Goal: Book appointment/travel/reservation

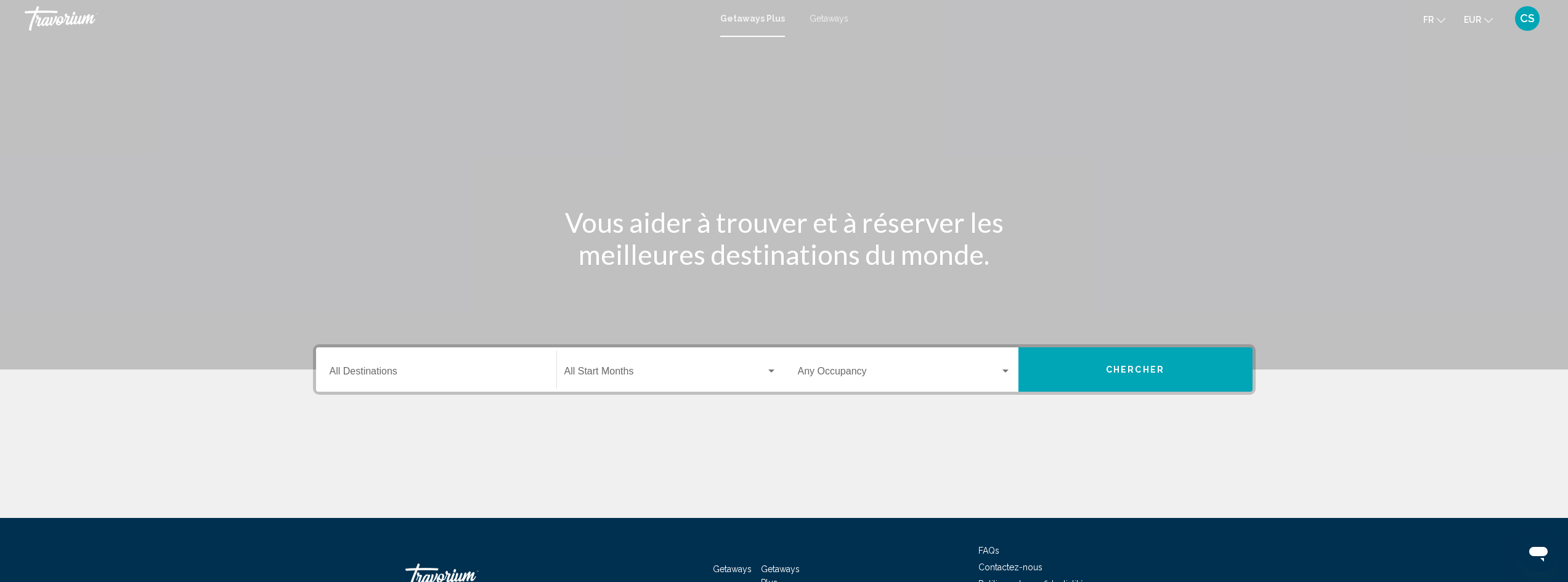
click at [444, 357] on div "Destination All Destinations" at bounding box center [436, 370] width 213 height 39
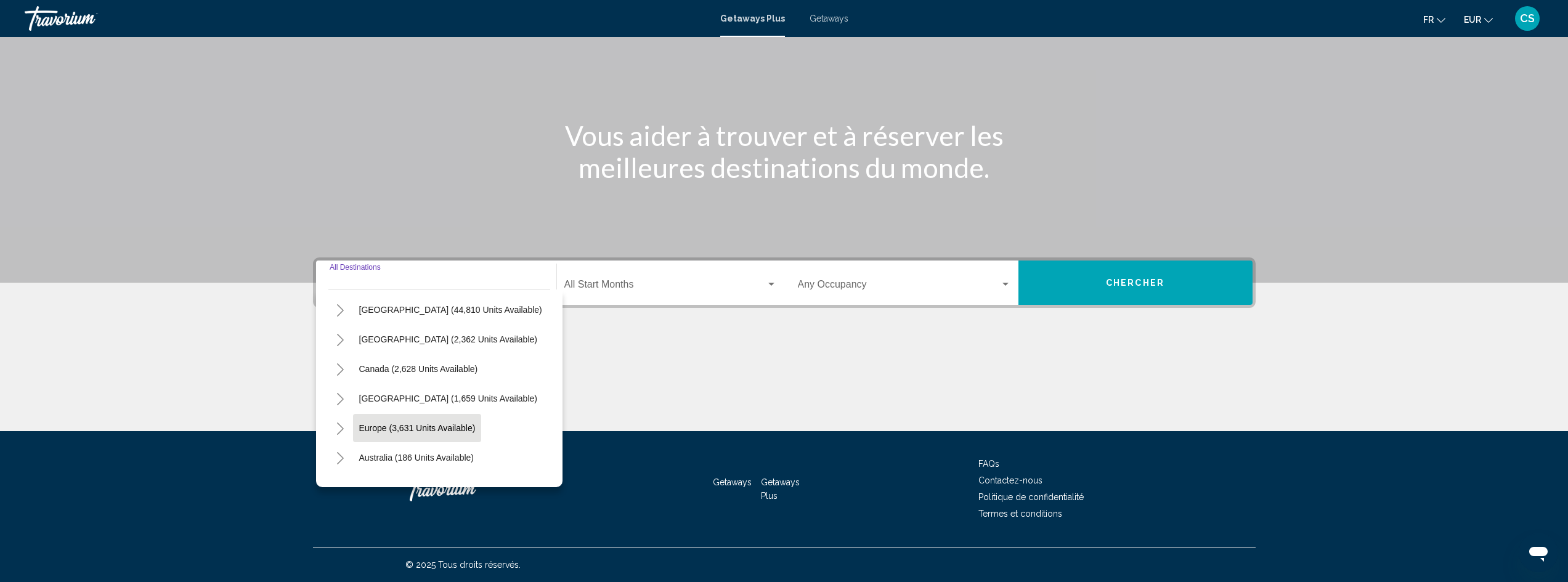
scroll to position [62, 0]
click at [398, 389] on button "Europe (3,631 units available)" at bounding box center [418, 397] width 129 height 29
type input "**********"
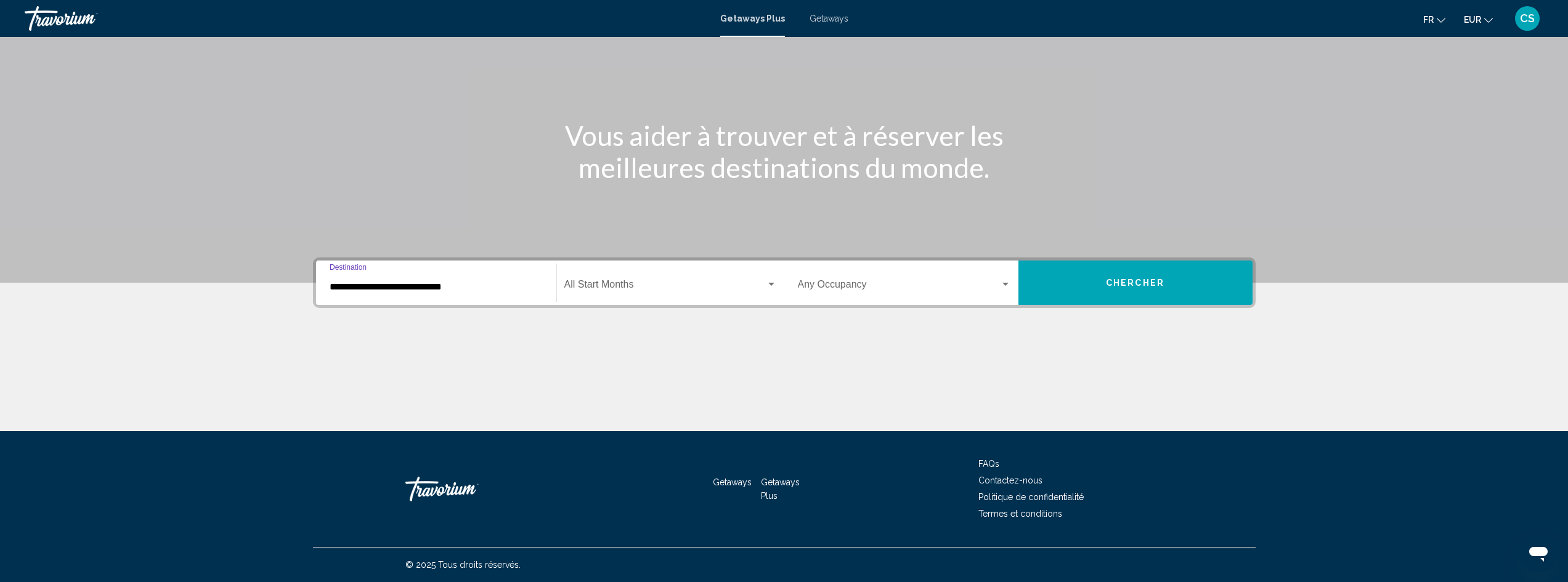
click at [631, 287] on span "Search widget" at bounding box center [665, 287] width 202 height 11
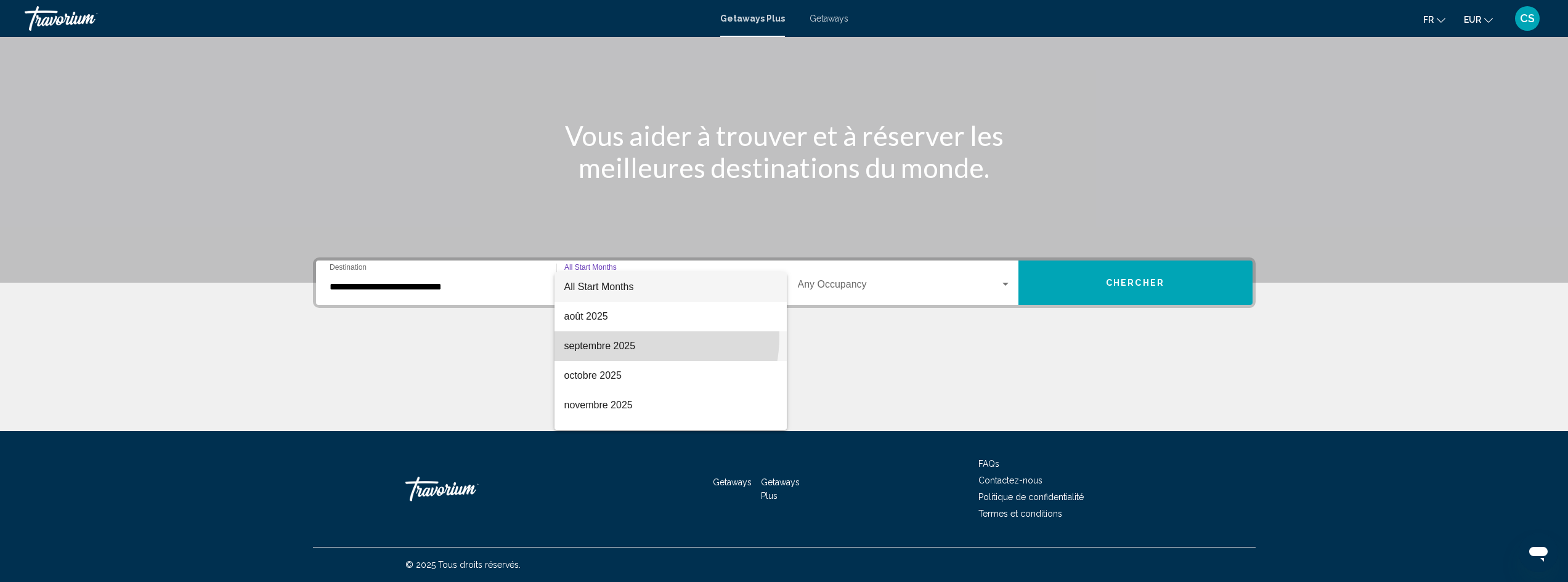
click at [624, 336] on span "septembre 2025" at bounding box center [671, 346] width 213 height 29
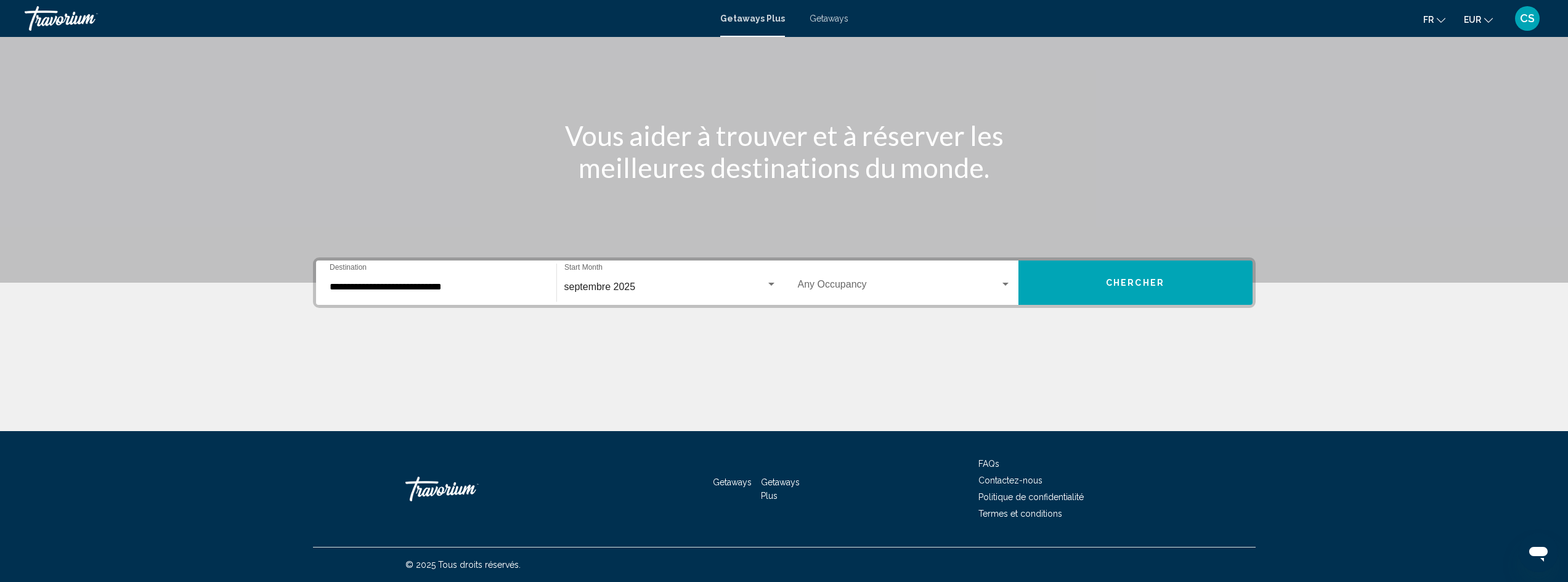
click at [915, 279] on div "Occupancy Any Occupancy" at bounding box center [904, 283] width 213 height 39
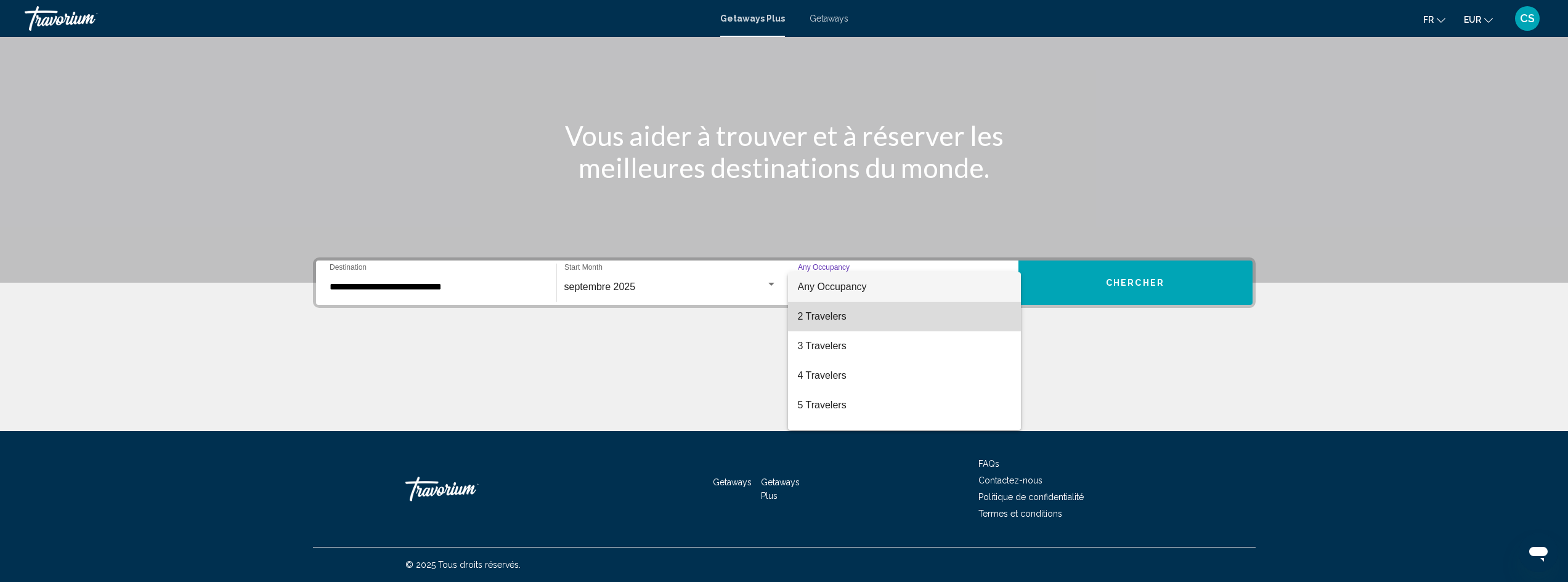
click at [909, 315] on span "2 Travelers" at bounding box center [904, 317] width 213 height 29
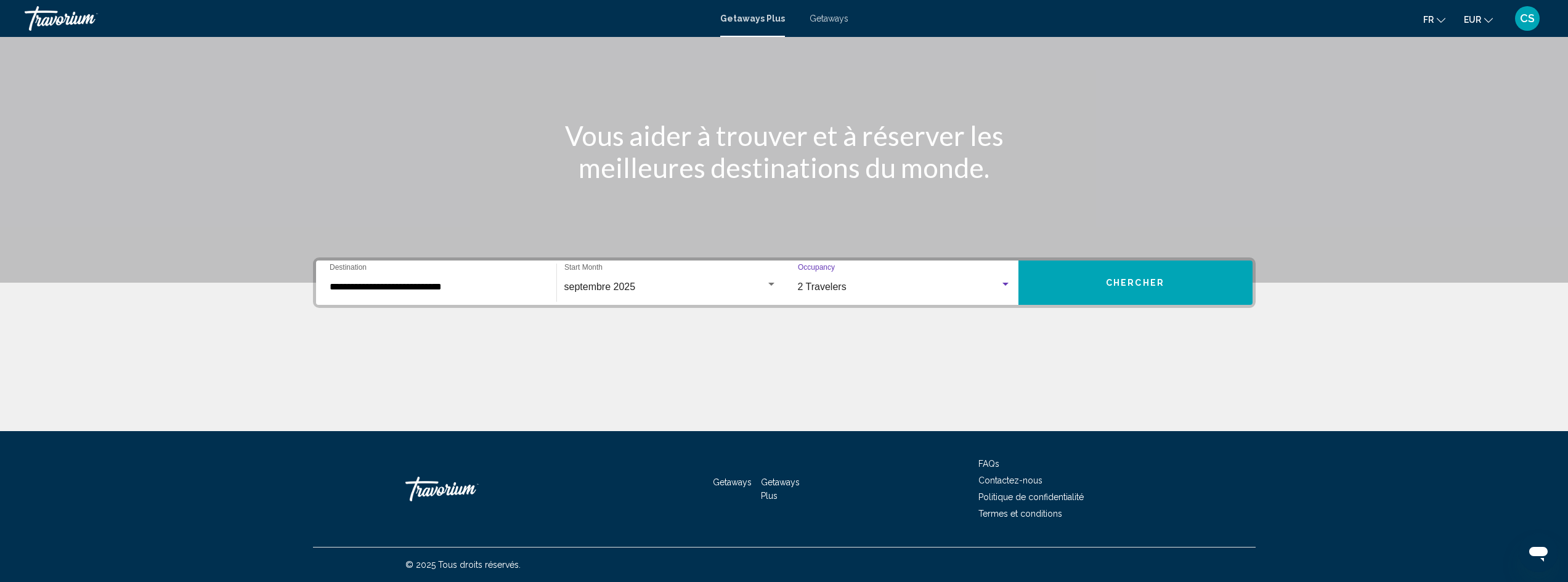
click at [1088, 295] on button "Chercher" at bounding box center [1136, 283] width 234 height 45
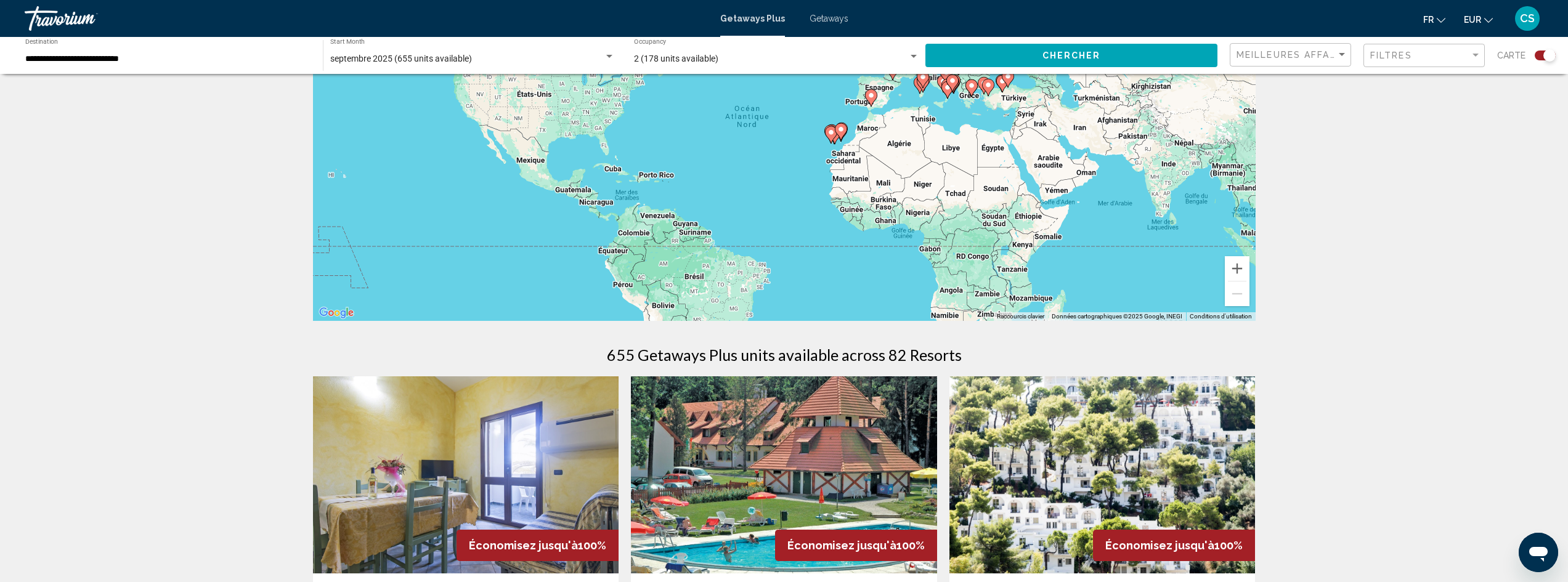
scroll to position [62, 0]
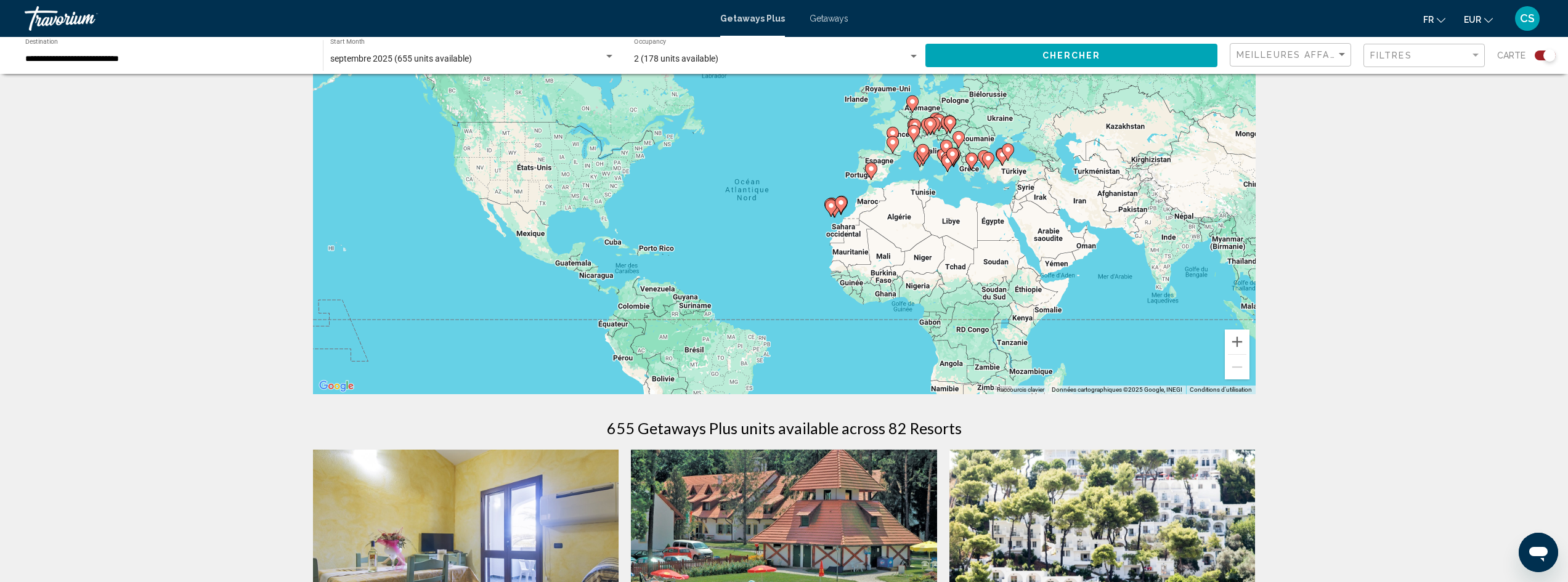
click at [43, 27] on div "Travorium" at bounding box center [86, 18] width 123 height 25
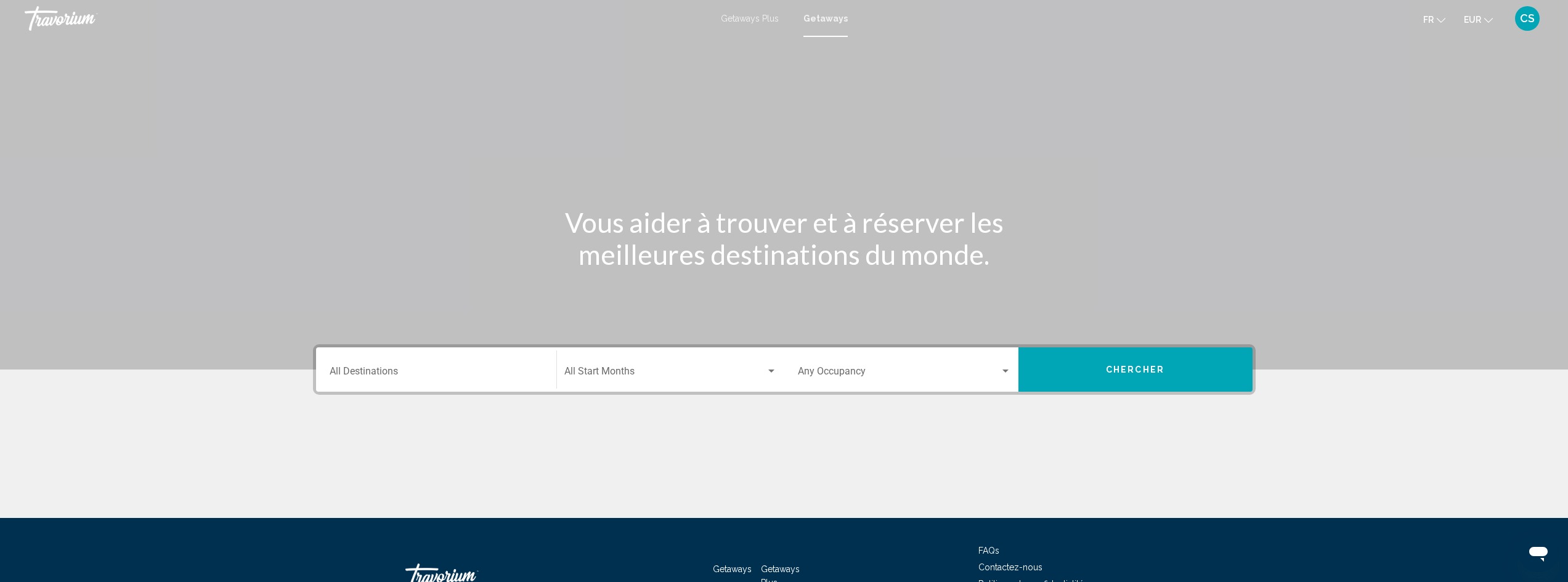
click at [63, 17] on div "Travorium" at bounding box center [86, 18] width 123 height 25
